Goal: Book appointment/travel/reservation

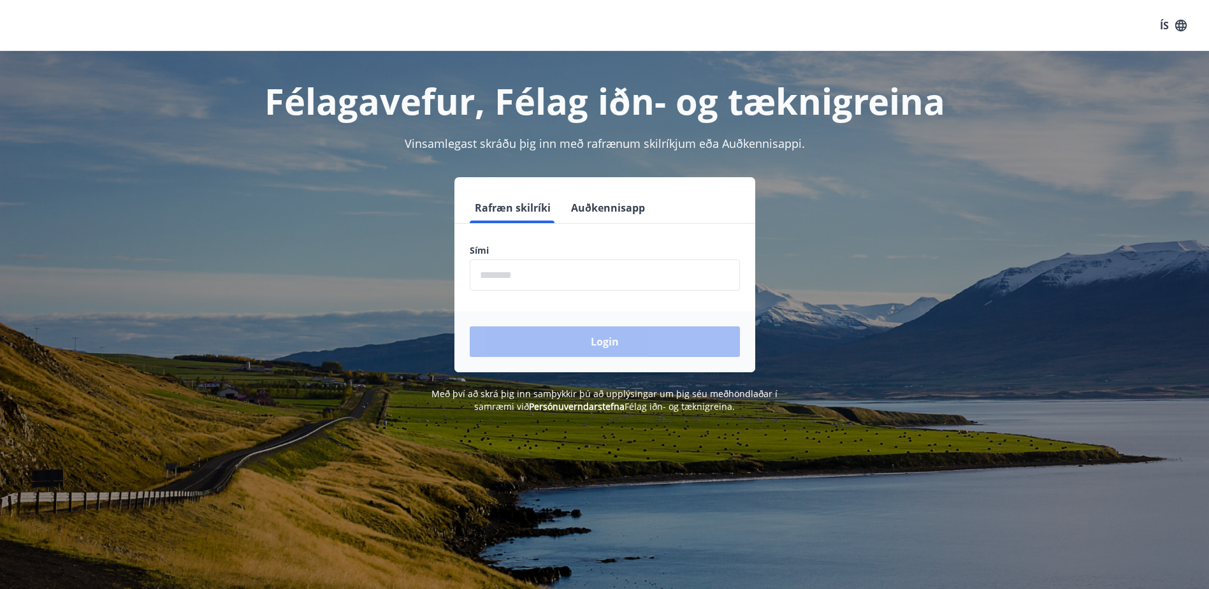
click at [537, 277] on input "phone" at bounding box center [605, 274] width 270 height 31
type input "********"
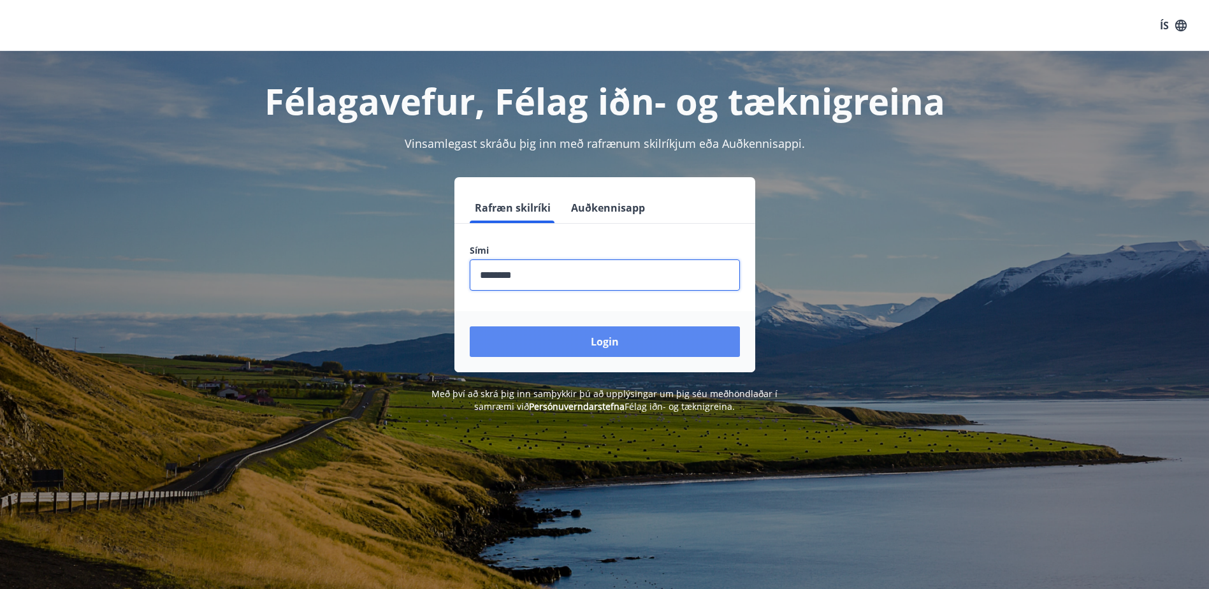
click at [549, 344] on button "Login" at bounding box center [605, 341] width 270 height 31
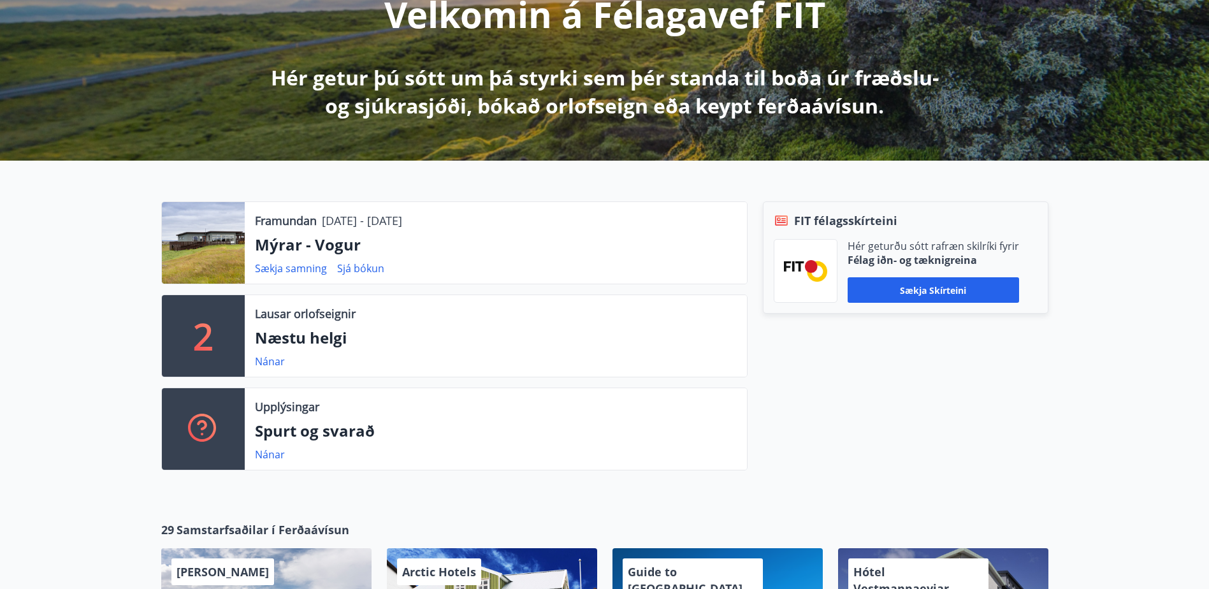
scroll to position [191, 0]
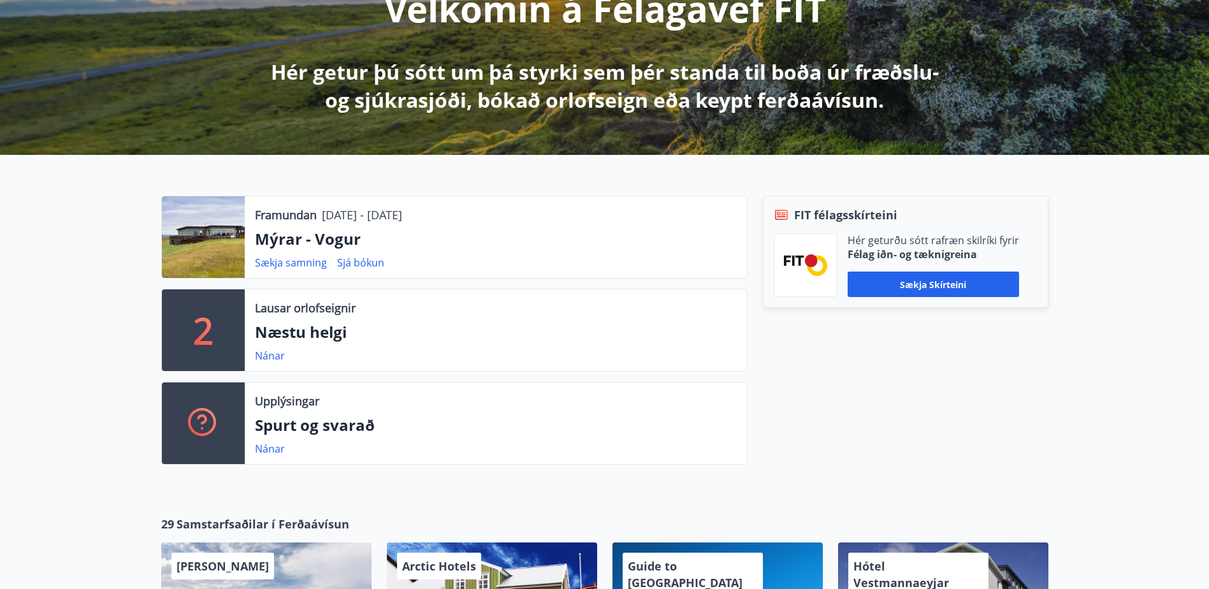
click at [337, 324] on p "Næstu helgi" at bounding box center [496, 332] width 482 height 22
click at [260, 358] on link "Nánar" at bounding box center [270, 356] width 30 height 14
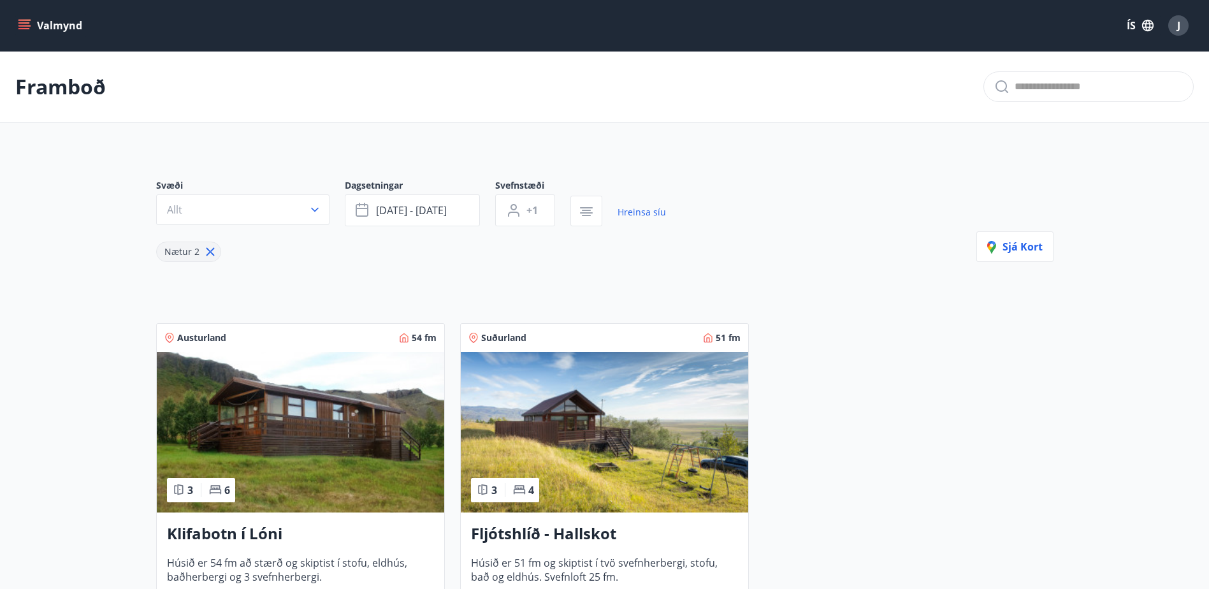
click at [27, 24] on icon "menu" at bounding box center [23, 22] width 11 height 1
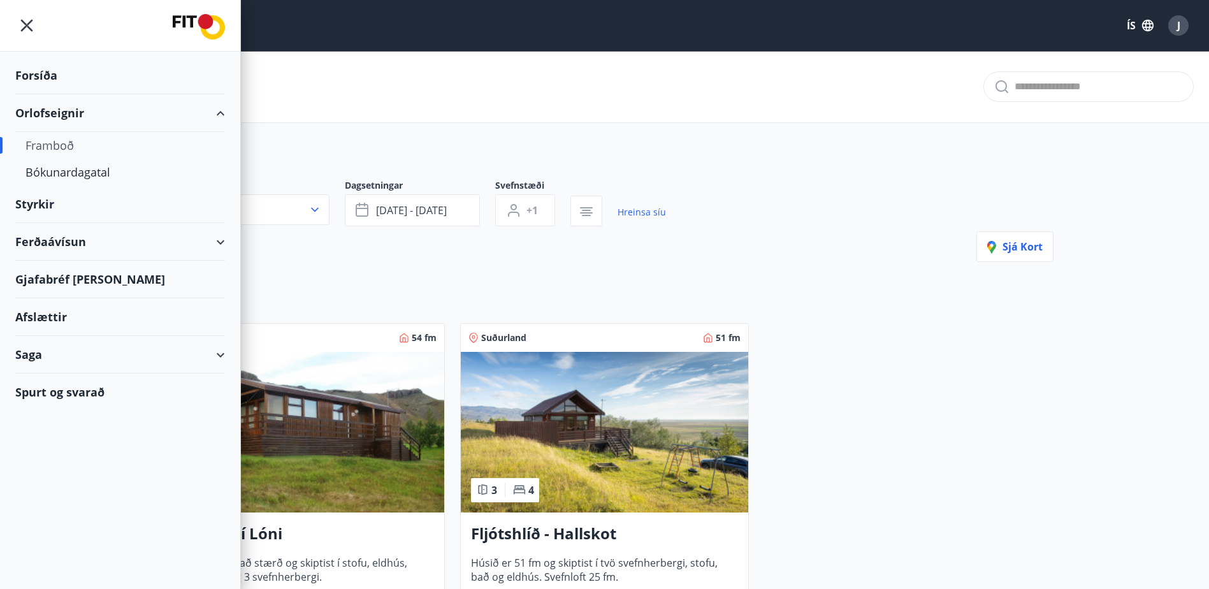
click at [57, 145] on div "Framboð" at bounding box center [119, 145] width 189 height 27
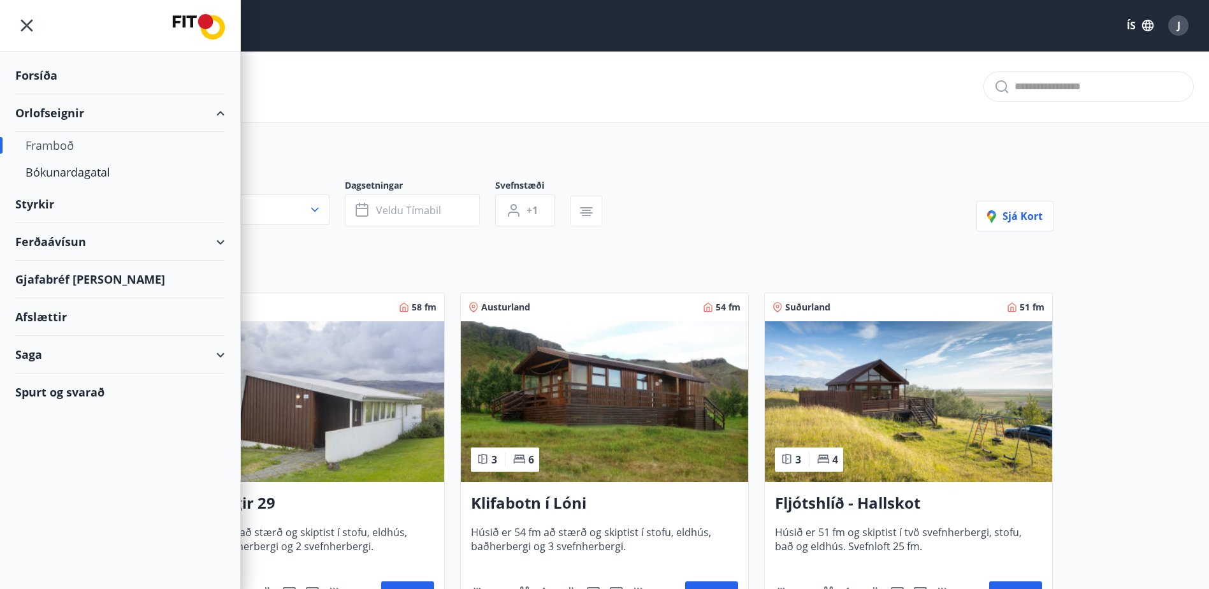
type input "*"
click at [381, 117] on div "Framboð" at bounding box center [604, 87] width 1209 height 72
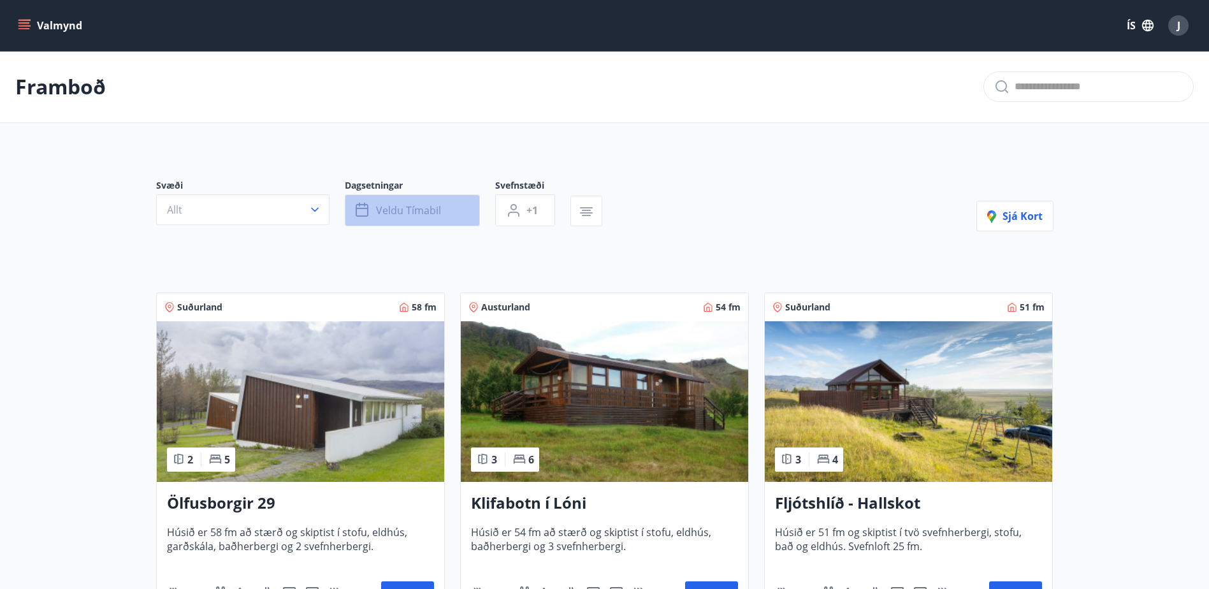
click at [405, 215] on span "Veldu tímabil" at bounding box center [408, 210] width 65 height 14
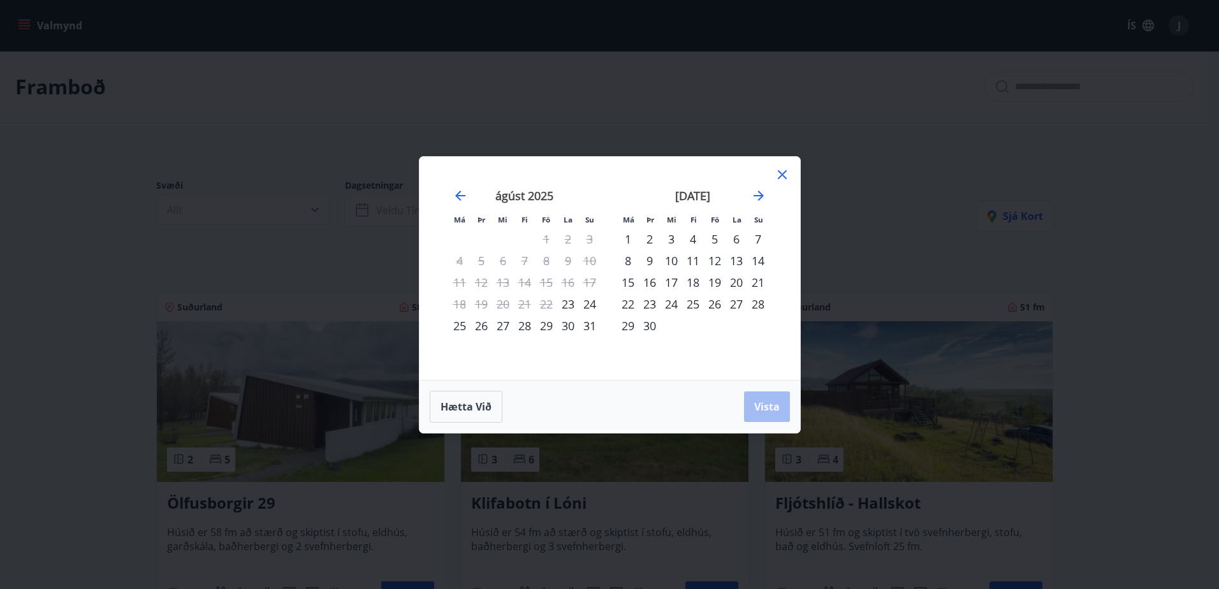
click at [570, 302] on div "23" at bounding box center [568, 304] width 22 height 22
click at [593, 301] on div "24" at bounding box center [590, 304] width 22 height 22
click at [590, 303] on div "24" at bounding box center [590, 304] width 22 height 22
click at [572, 305] on div "23" at bounding box center [568, 304] width 22 height 22
click at [764, 403] on span "Vista" at bounding box center [766, 407] width 25 height 14
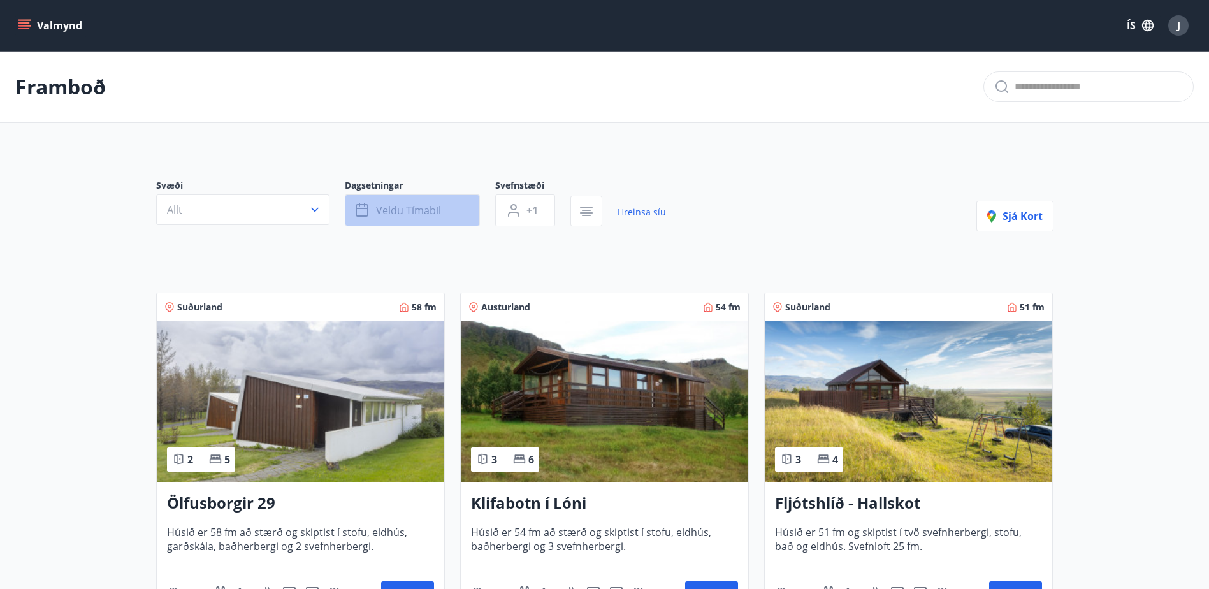
click at [423, 217] on span "Veldu tímabil" at bounding box center [408, 210] width 65 height 14
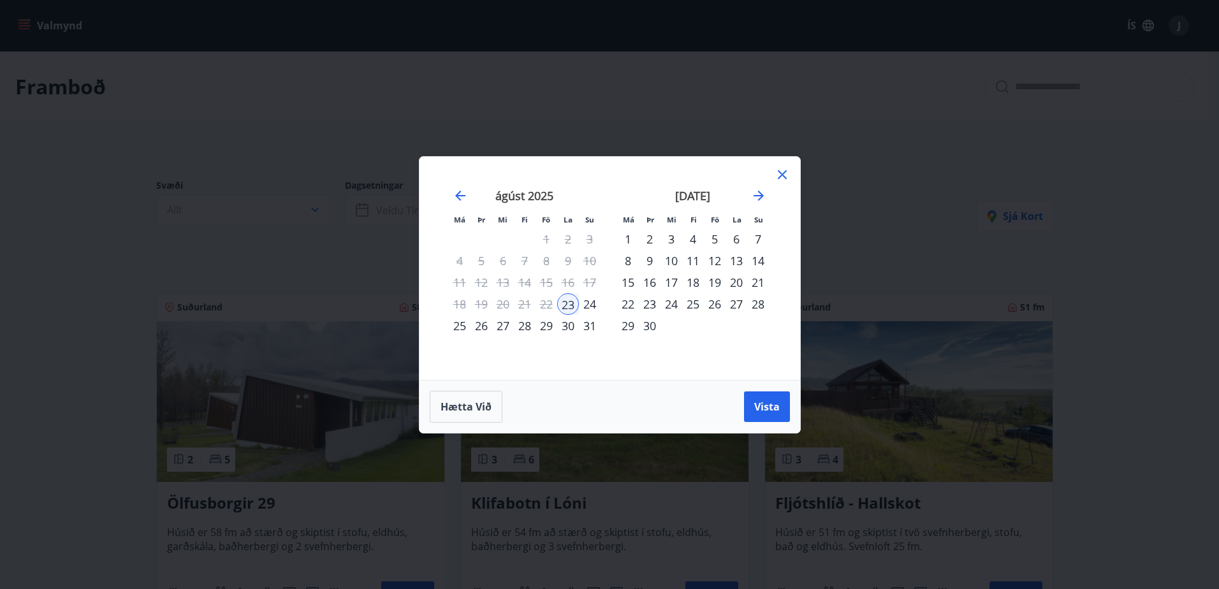
click at [593, 303] on div "24" at bounding box center [590, 304] width 22 height 22
click at [755, 405] on span "Vista" at bounding box center [766, 407] width 25 height 14
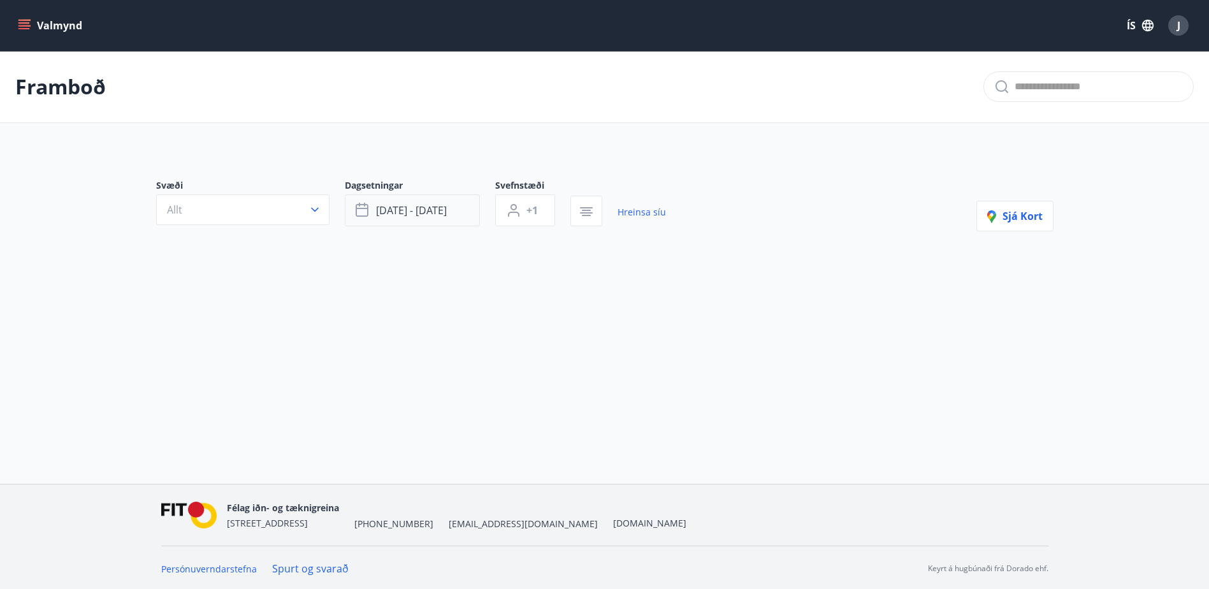
click at [458, 203] on button "ágú 23 - ágú 24" at bounding box center [412, 210] width 135 height 32
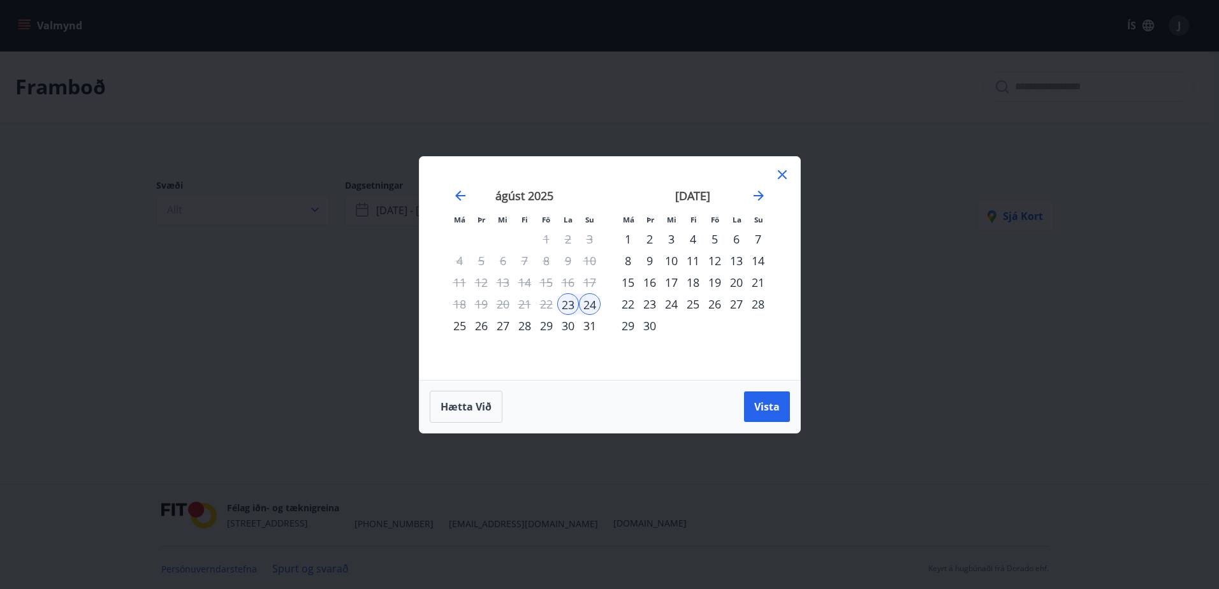
click at [713, 259] on div "12" at bounding box center [715, 261] width 22 height 22
click at [755, 258] on div "14" at bounding box center [758, 261] width 22 height 22
click at [756, 398] on button "Vista" at bounding box center [767, 406] width 46 height 31
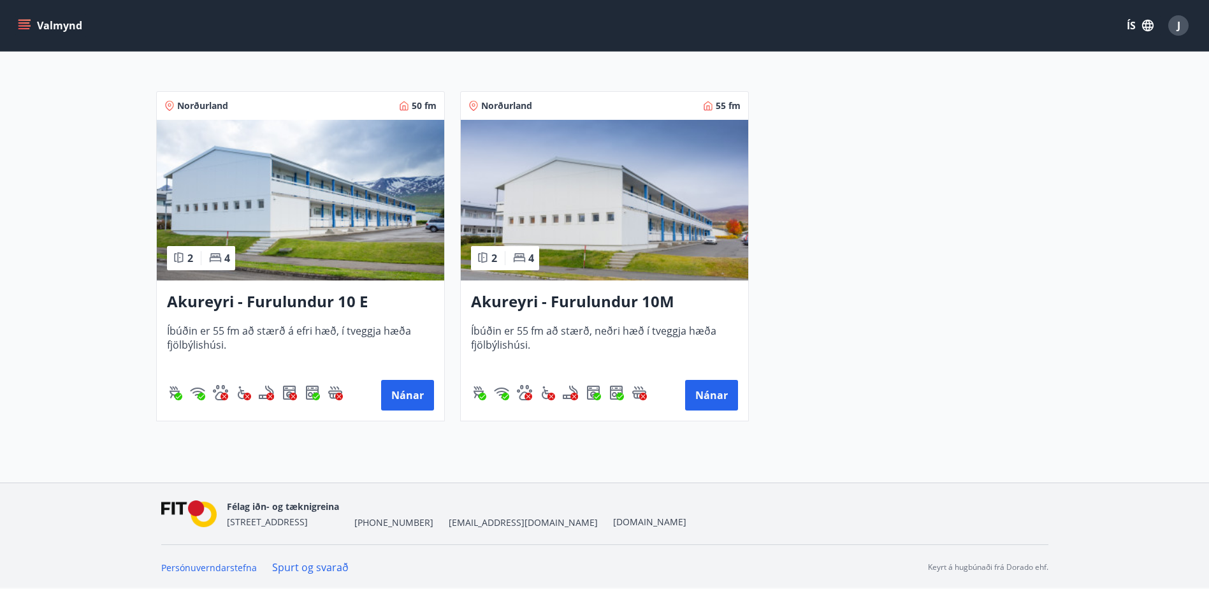
scroll to position [202, 0]
